Goal: Check status

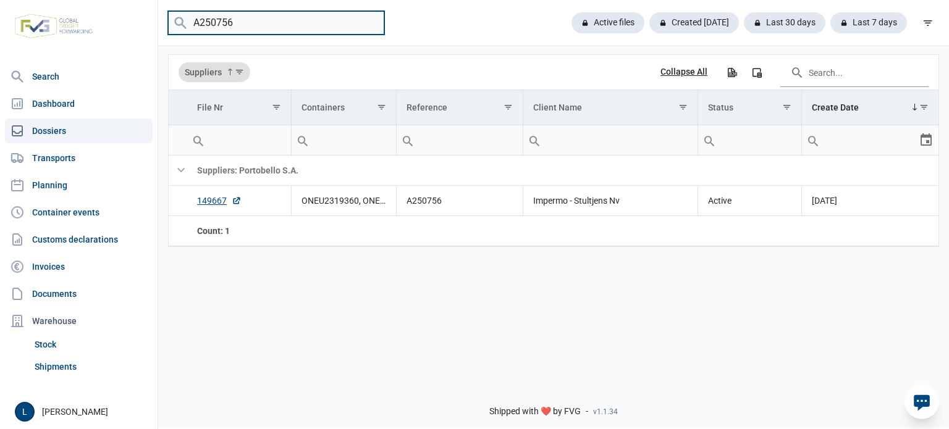
click at [258, 22] on input "A250756" at bounding box center [276, 23] width 216 height 24
type input "A250755"
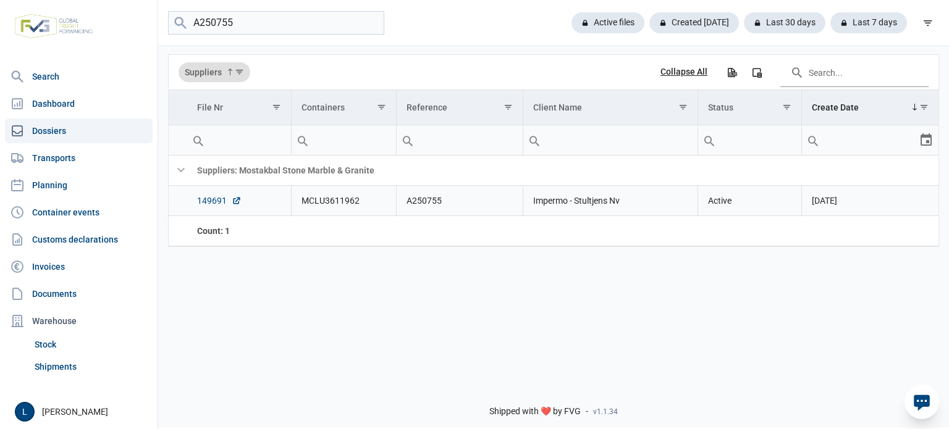
click at [211, 200] on link "149691" at bounding box center [219, 201] width 44 height 12
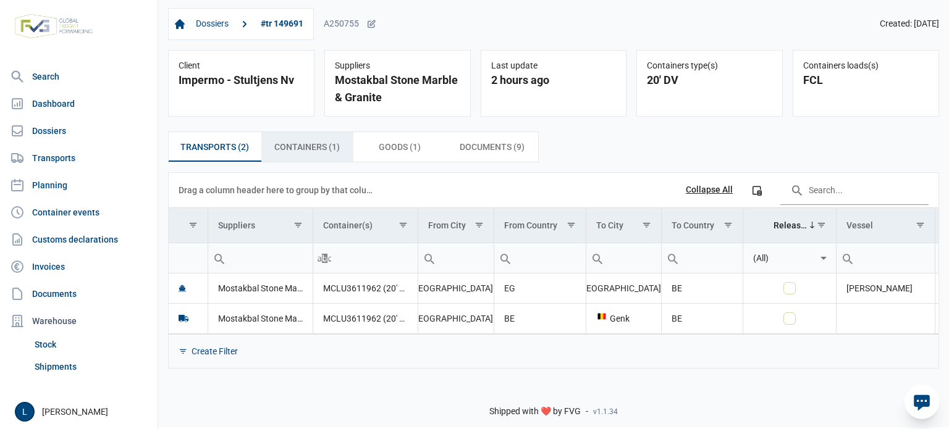
click at [293, 145] on span "Containers (1) Containers (1)" at bounding box center [306, 147] width 65 height 15
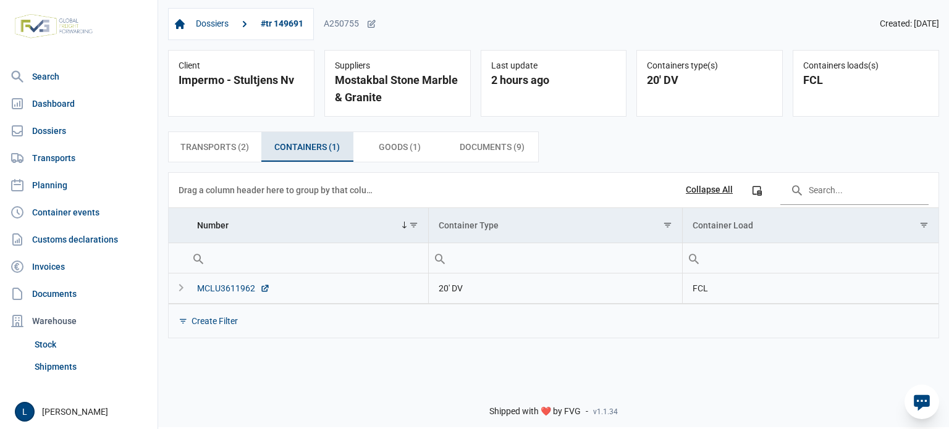
click at [235, 285] on div "MCLU3611962" at bounding box center [233, 288] width 73 height 12
